Goal: Obtain resource: Obtain resource

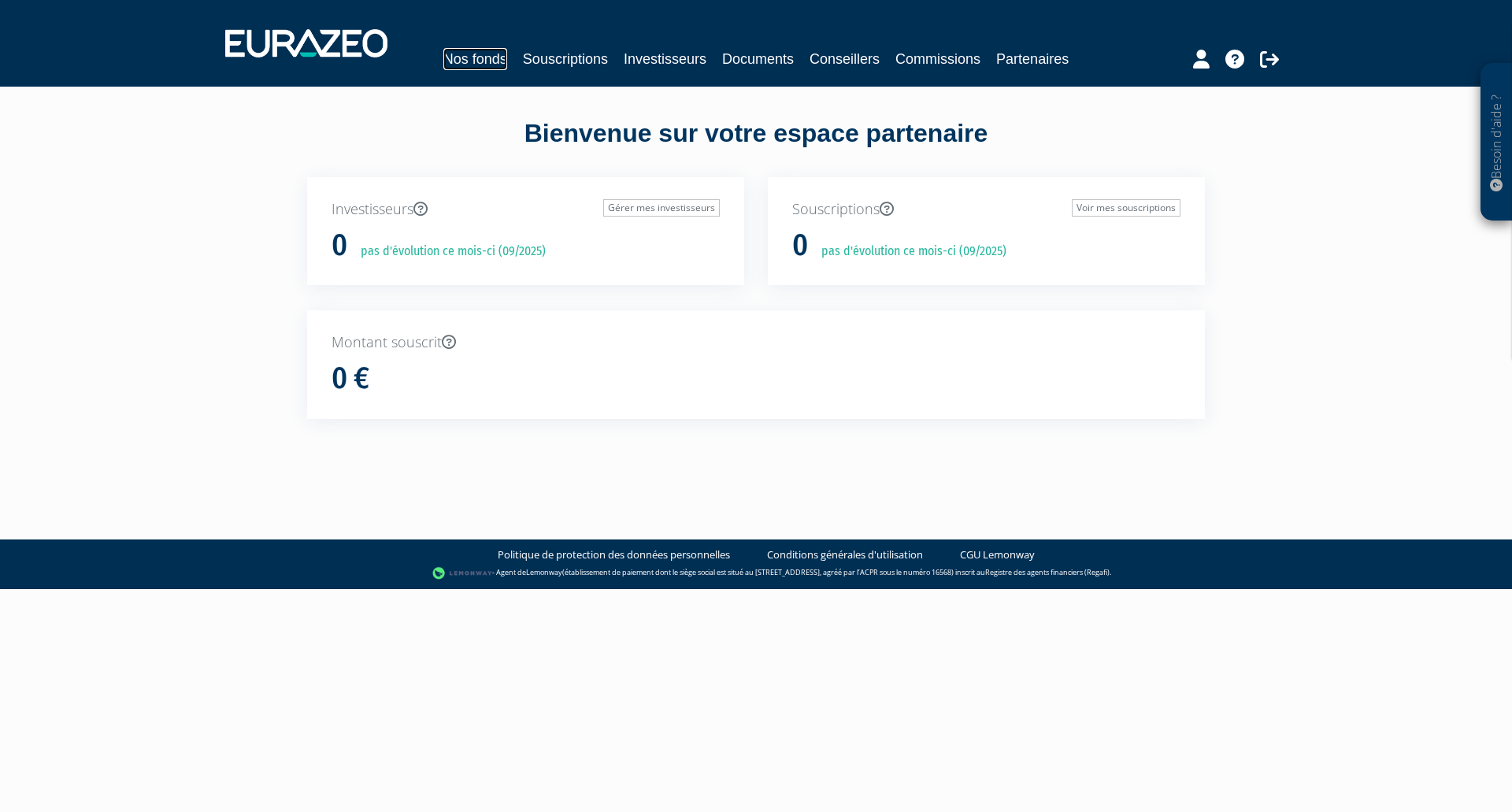
click at [481, 56] on link "Nos fonds" at bounding box center [475, 59] width 64 height 22
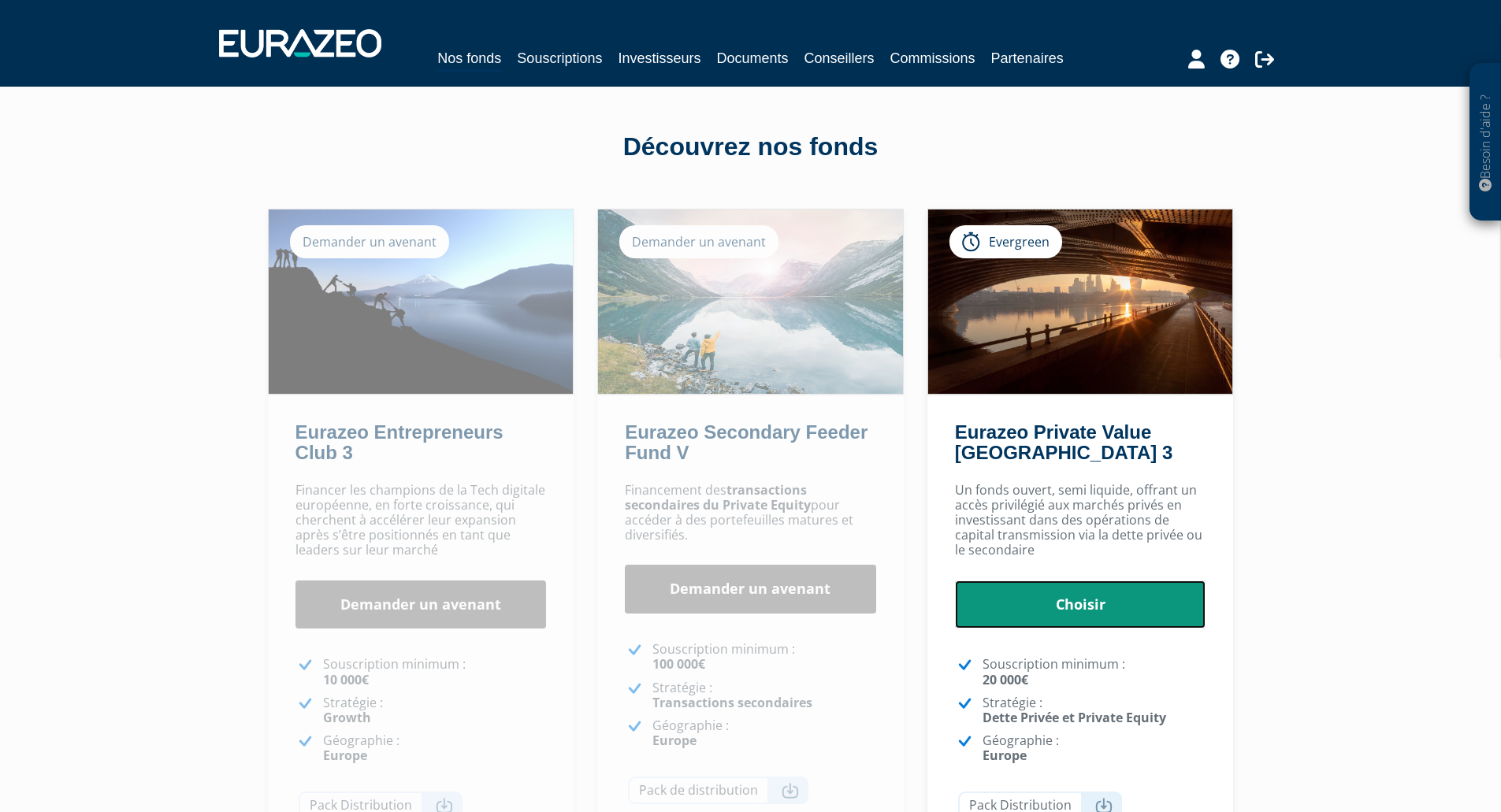
click at [1080, 606] on link "Choisir" at bounding box center [1081, 604] width 251 height 49
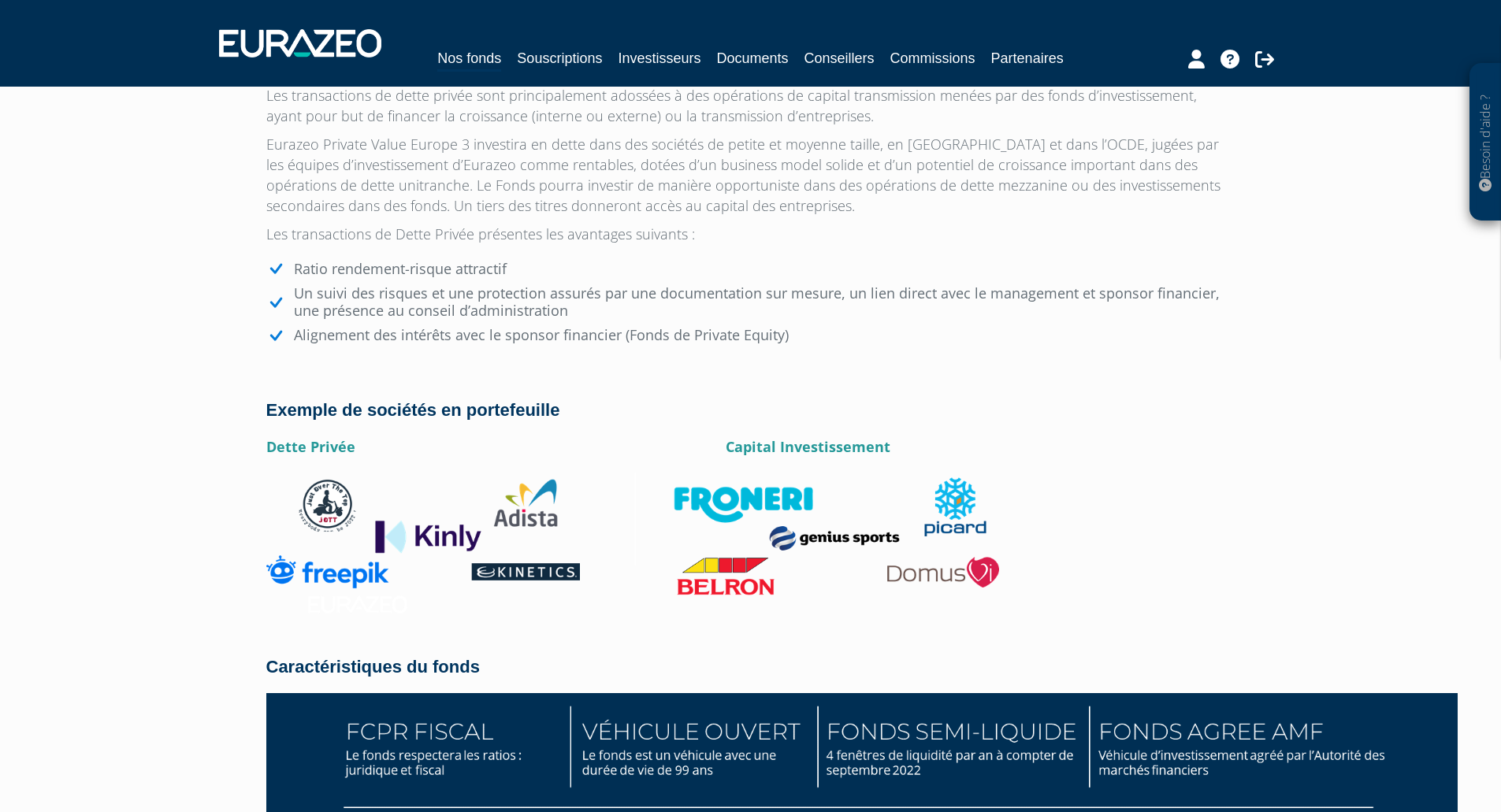
scroll to position [1854, 0]
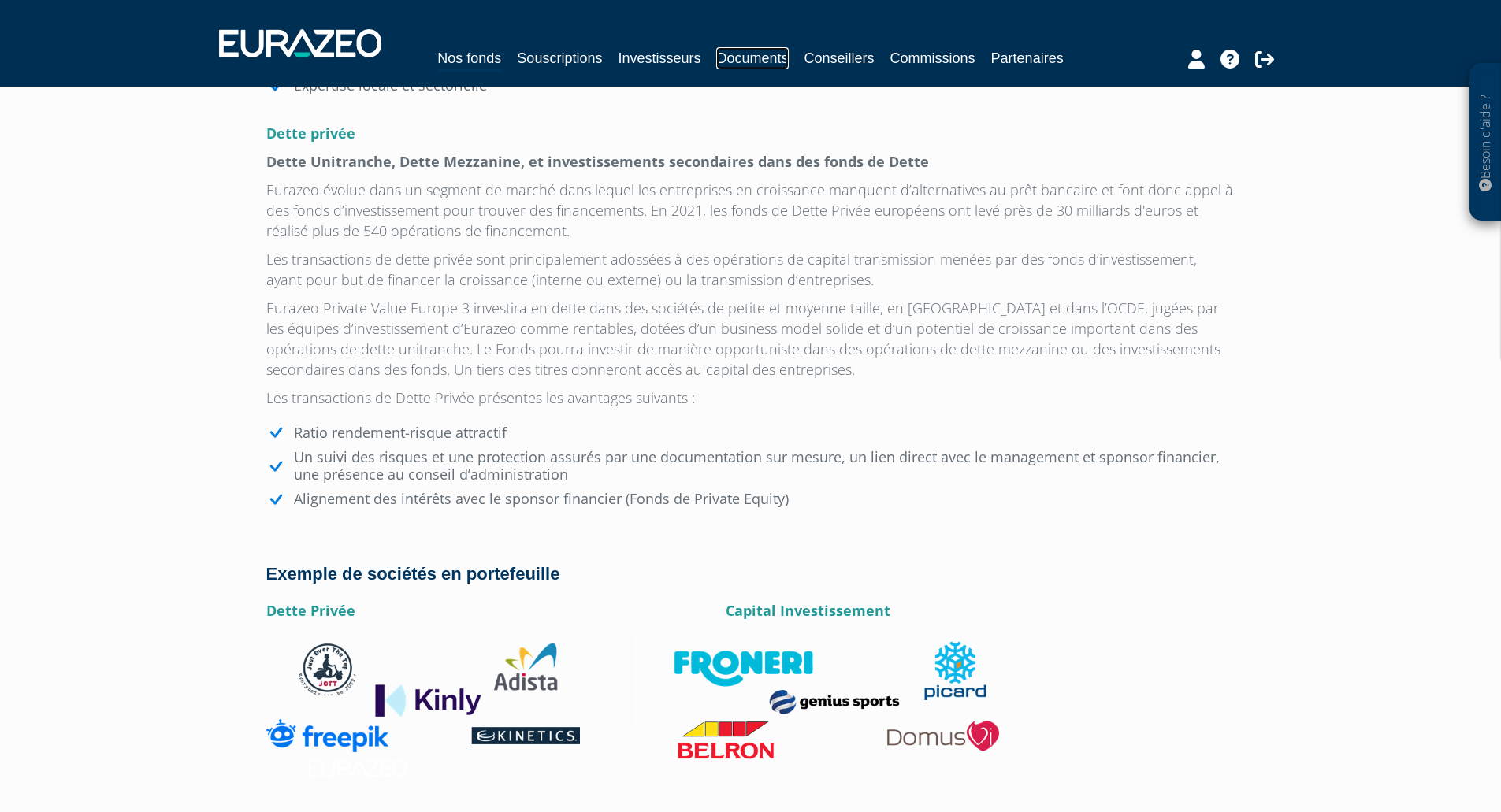
click at [749, 54] on link "Documents" at bounding box center [752, 58] width 72 height 22
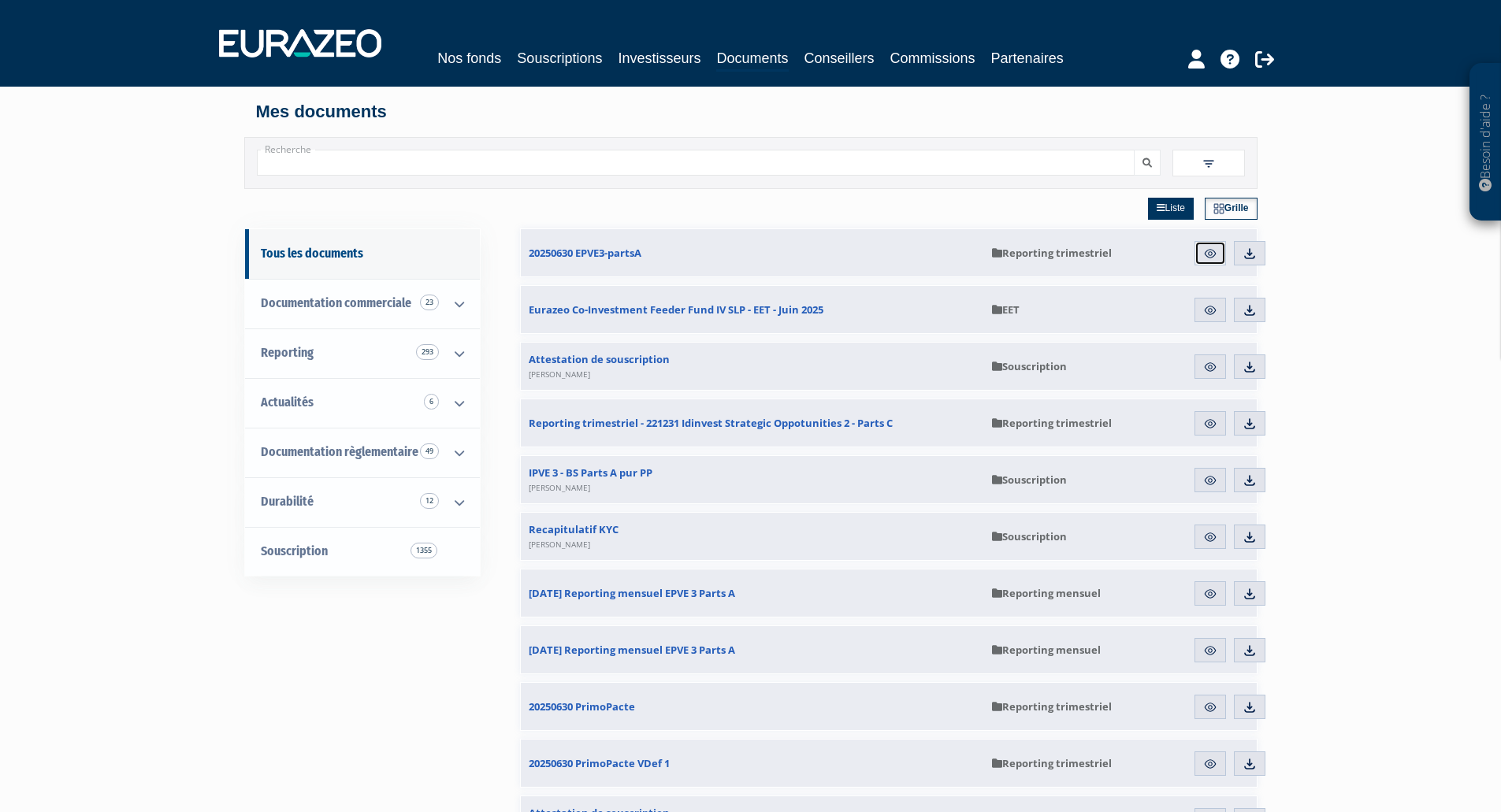
click at [1214, 254] on img at bounding box center [1211, 254] width 14 height 14
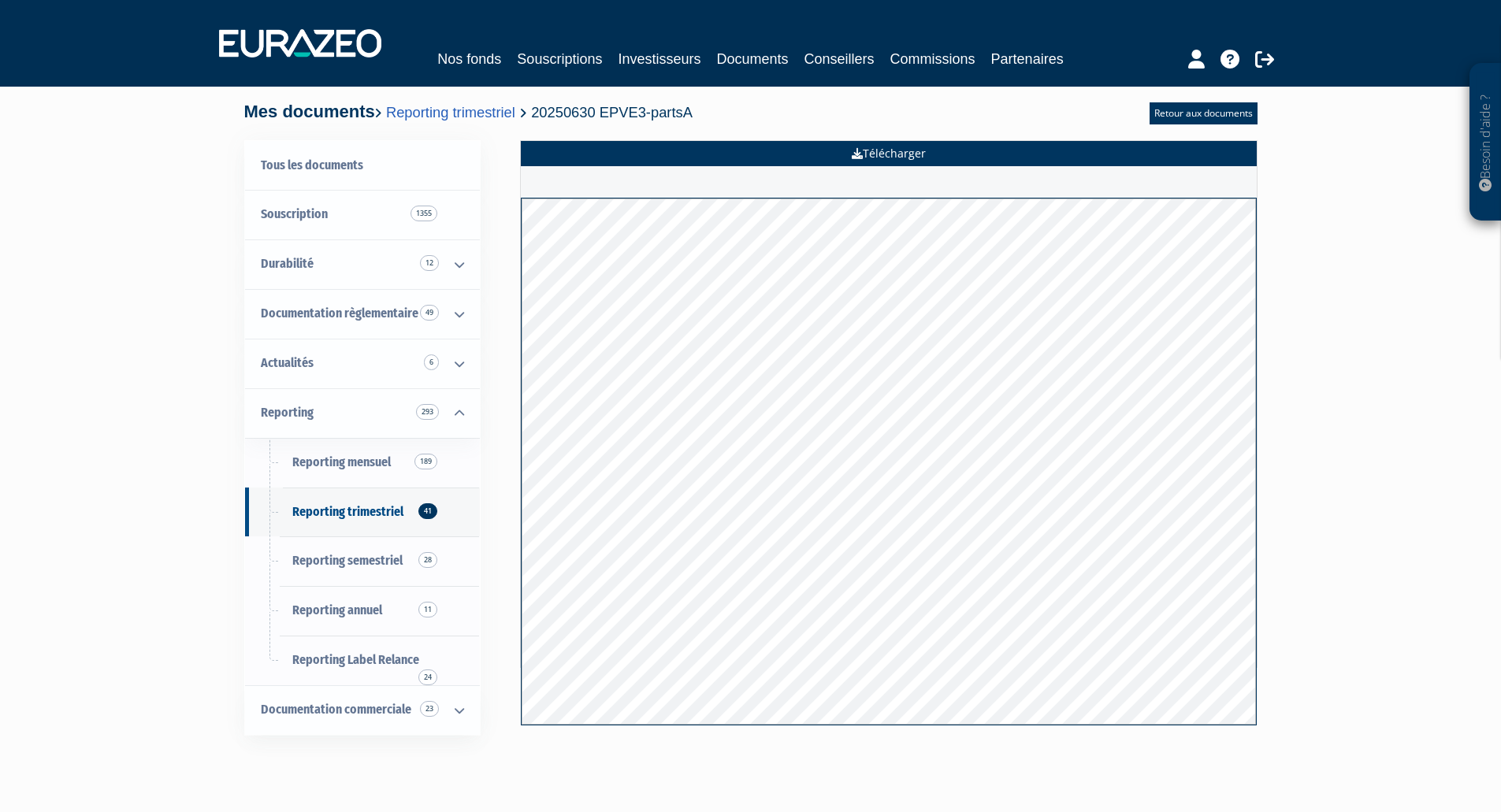
click at [855, 150] on icon at bounding box center [857, 153] width 11 height 11
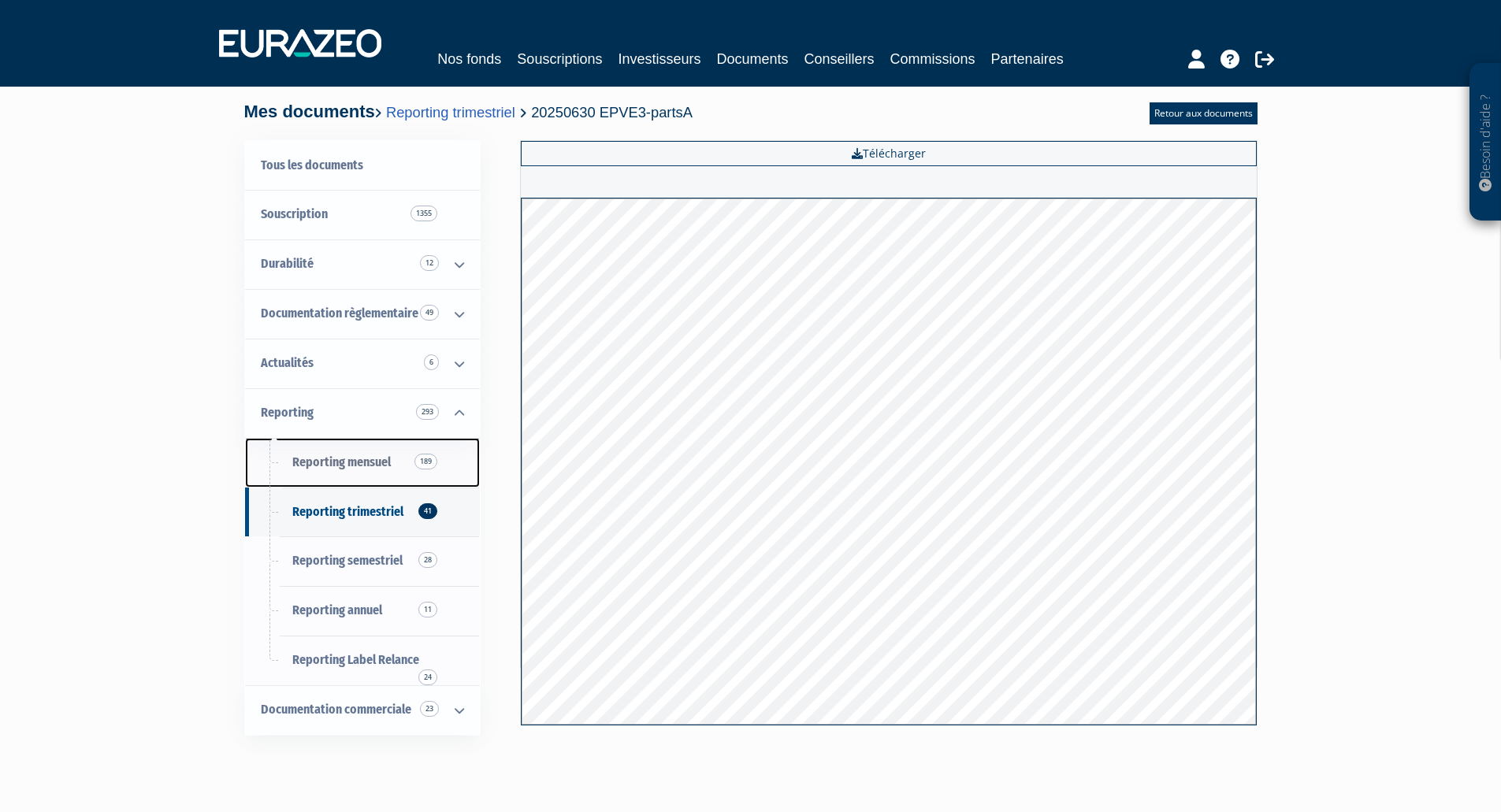
click at [425, 457] on span "189" at bounding box center [426, 462] width 23 height 16
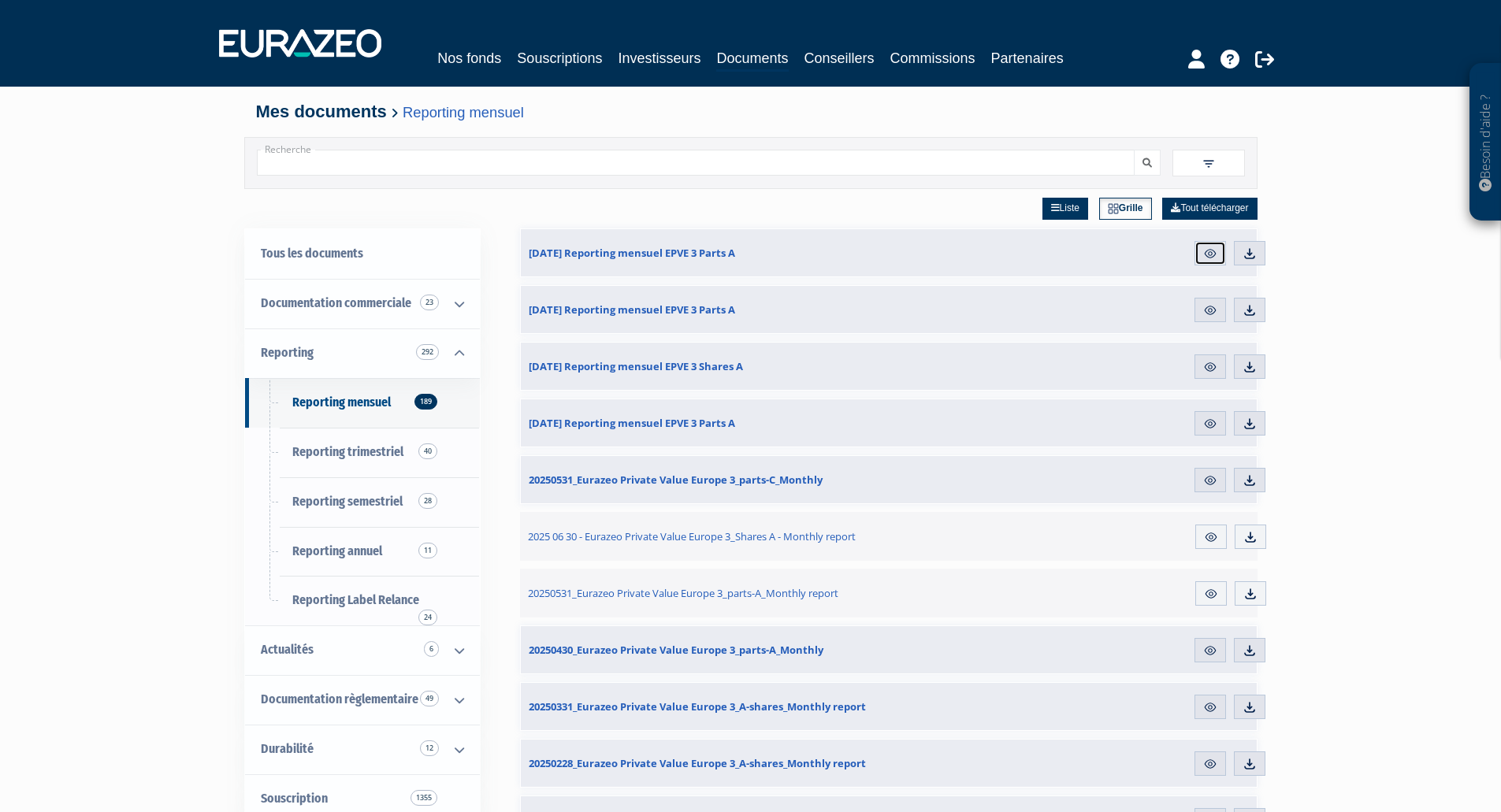
click at [1208, 247] on img at bounding box center [1211, 254] width 14 height 14
click at [1211, 254] on img at bounding box center [1211, 254] width 14 height 14
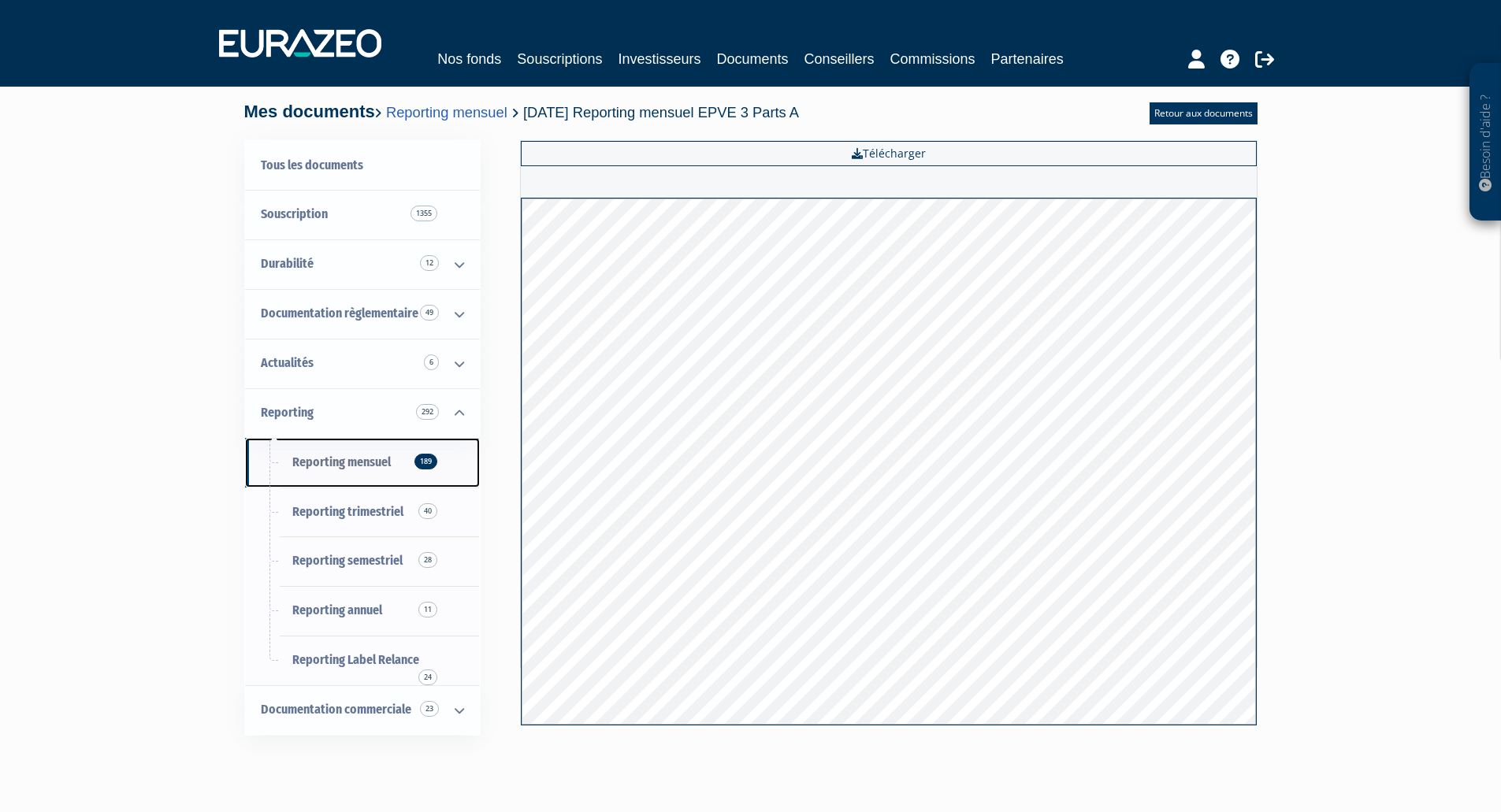
click at [326, 461] on span "Reporting mensuel 189" at bounding box center [342, 462] width 99 height 15
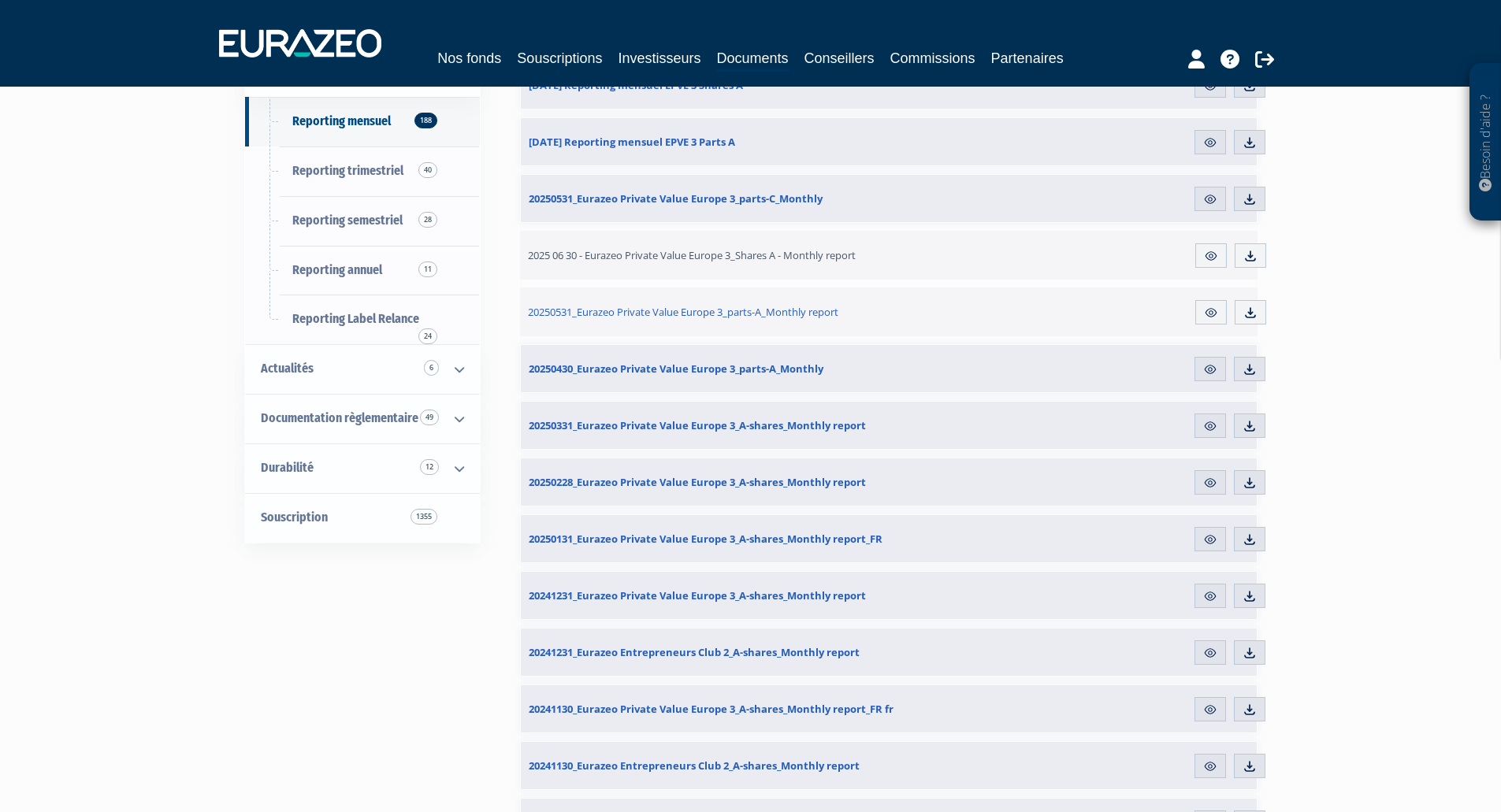
scroll to position [285, 0]
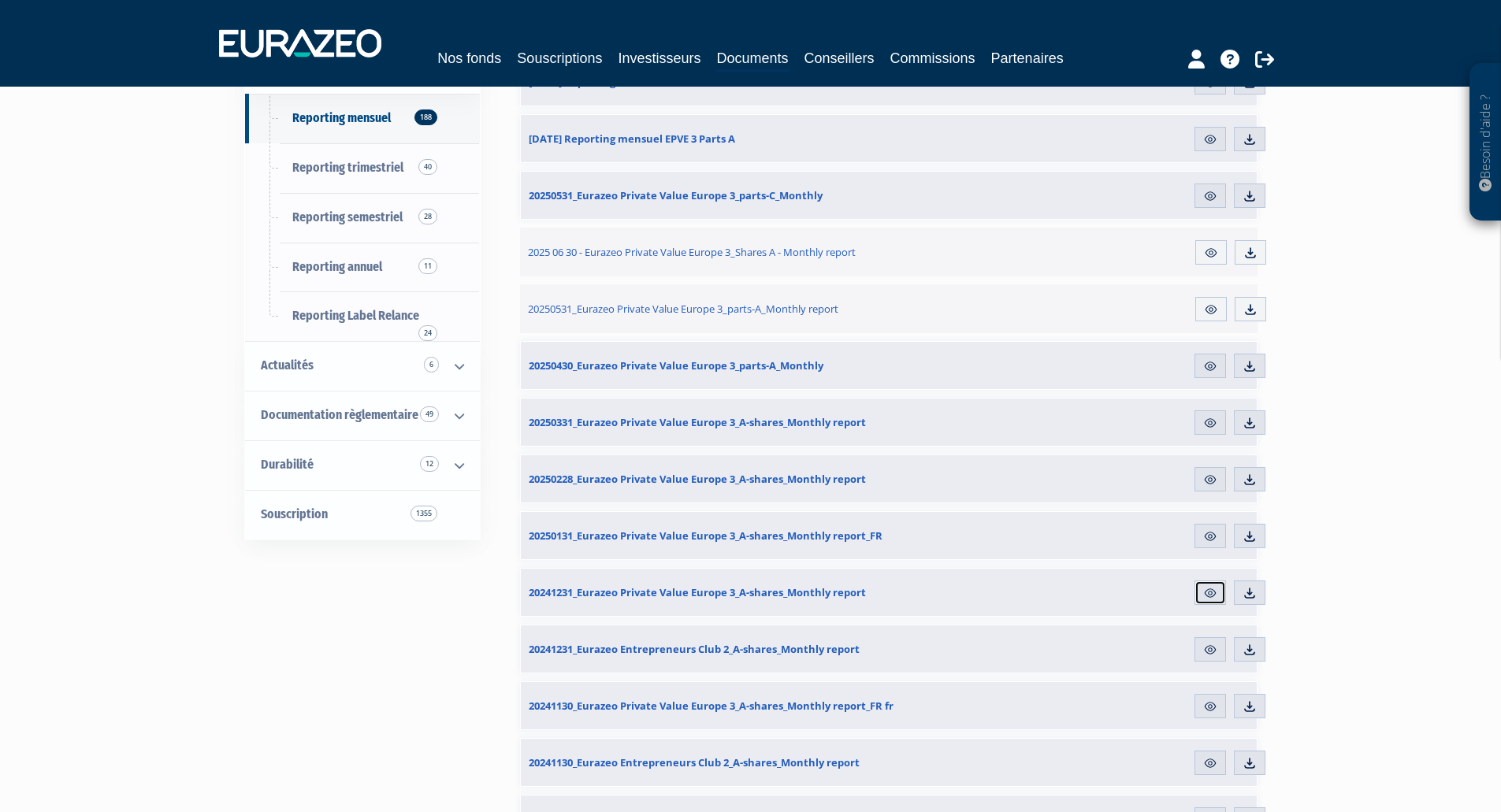
click at [1207, 591] on img at bounding box center [1211, 593] width 14 height 14
